Goal: Transaction & Acquisition: Purchase product/service

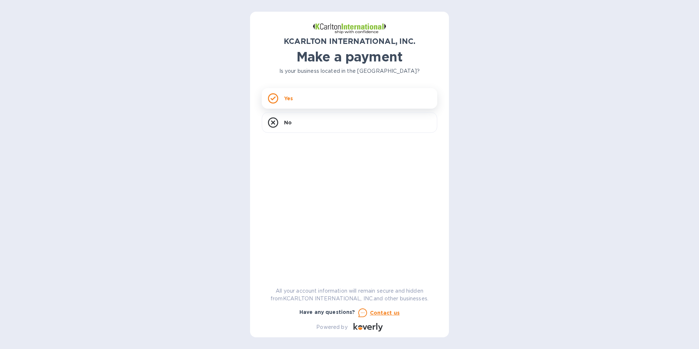
click at [315, 100] on div "Yes" at bounding box center [349, 98] width 175 height 20
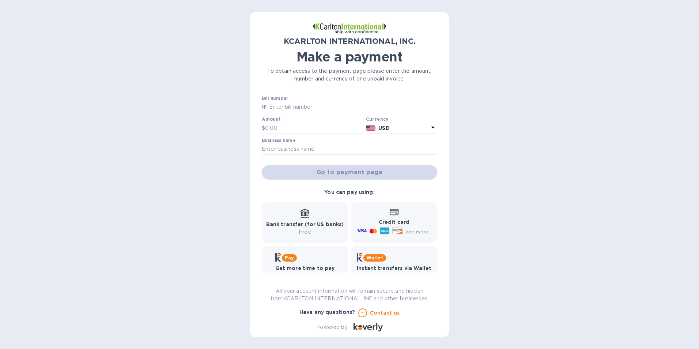
click at [298, 110] on input "text" at bounding box center [353, 107] width 170 height 11
paste input "35250231-1"
type input "35250231-1"
click at [282, 129] on input "text" at bounding box center [314, 127] width 98 height 11
click at [276, 130] on input "text" at bounding box center [314, 127] width 98 height 11
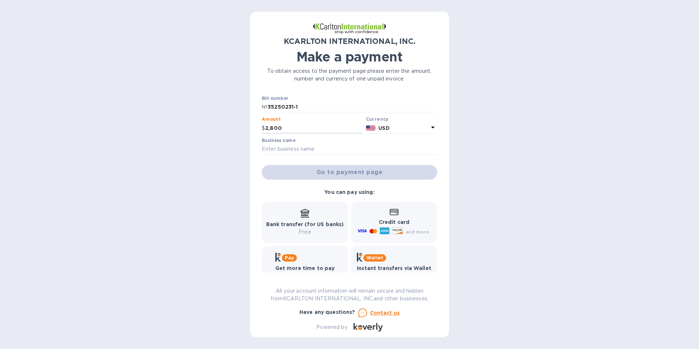
type input "2,800"
click at [277, 143] on label "Business name" at bounding box center [279, 140] width 34 height 4
click at [283, 151] on input "text" at bounding box center [349, 149] width 175 height 11
paste input "COMTECH INTL CORP"
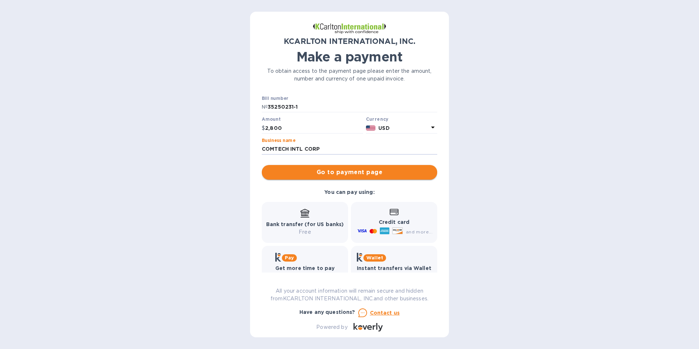
type input "COMTECH INTL CORP"
click at [354, 172] on span "Go to payment page" at bounding box center [350, 172] width 164 height 9
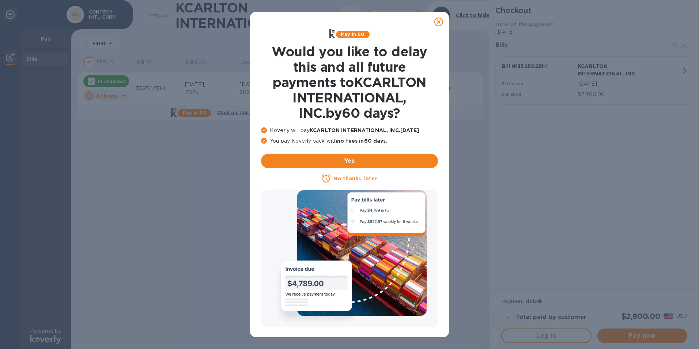
click at [358, 177] on u "No thanks, later" at bounding box center [355, 178] width 44 height 6
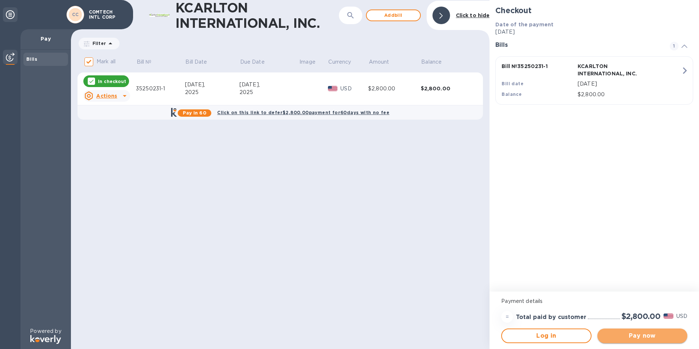
click at [648, 337] on span "Pay now" at bounding box center [642, 335] width 78 height 9
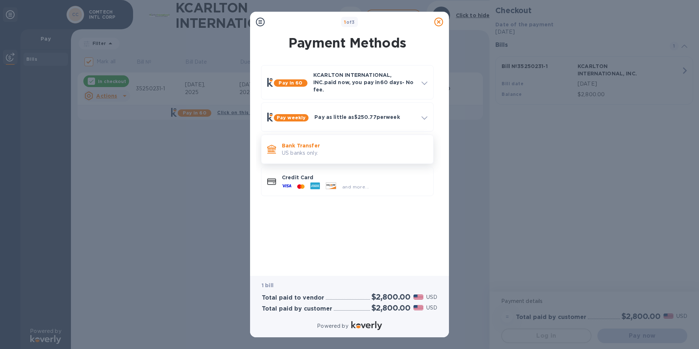
click at [289, 149] on p "US banks only." at bounding box center [355, 153] width 146 height 8
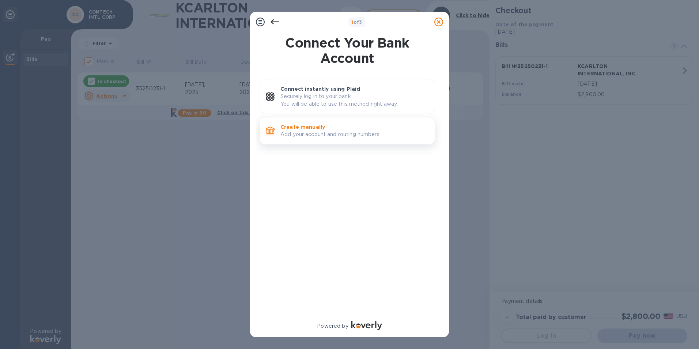
click at [326, 140] on div "Create manually Add your account and routing numbers." at bounding box center [355, 130] width 154 height 21
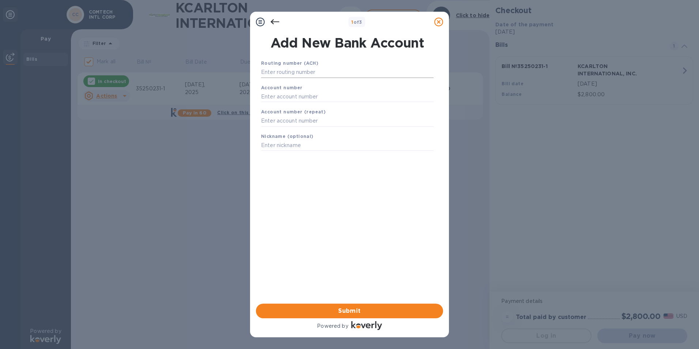
click at [297, 76] on input "text" at bounding box center [347, 72] width 173 height 11
